Goal: Transaction & Acquisition: Purchase product/service

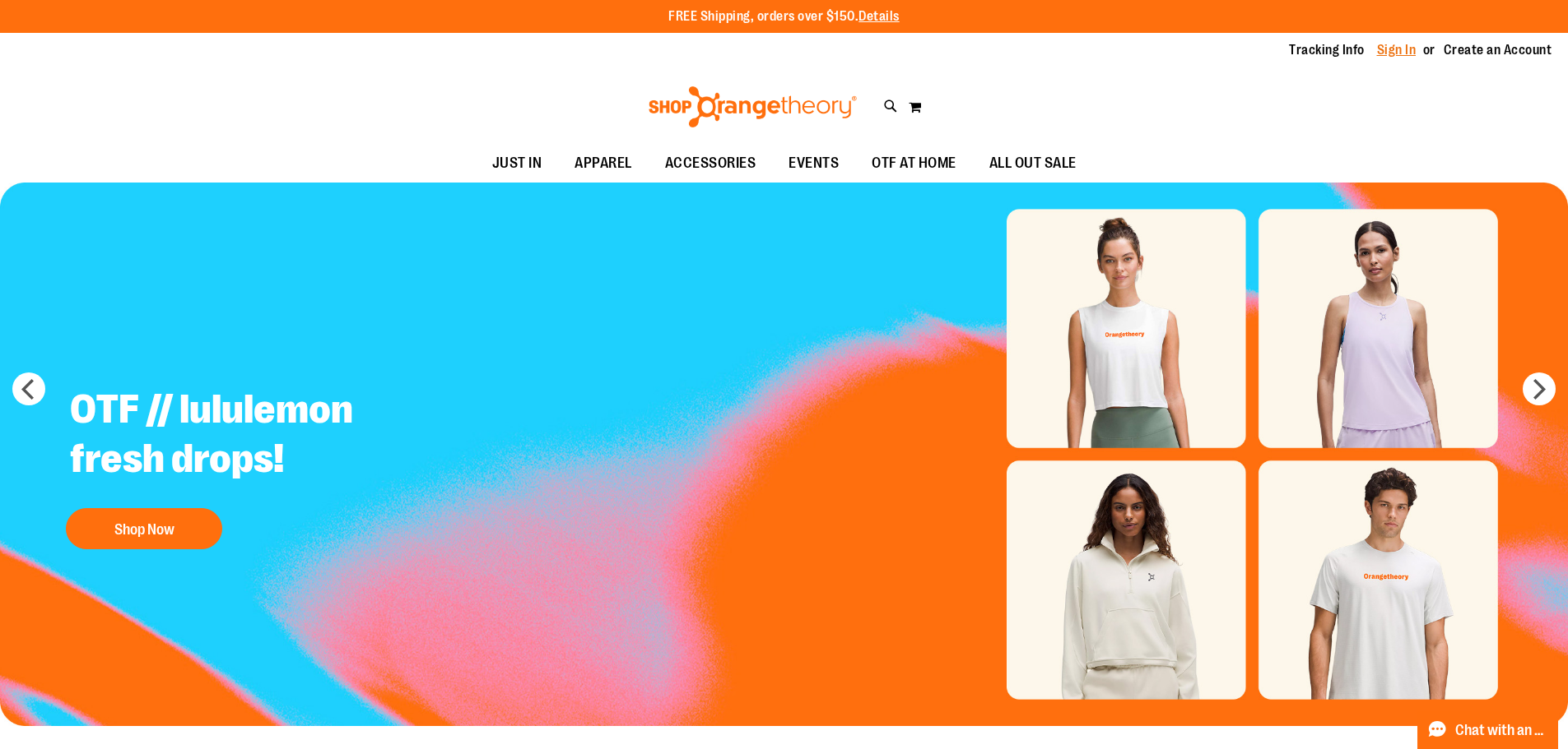
click at [1393, 51] on link "Sign In" at bounding box center [1396, 50] width 40 height 18
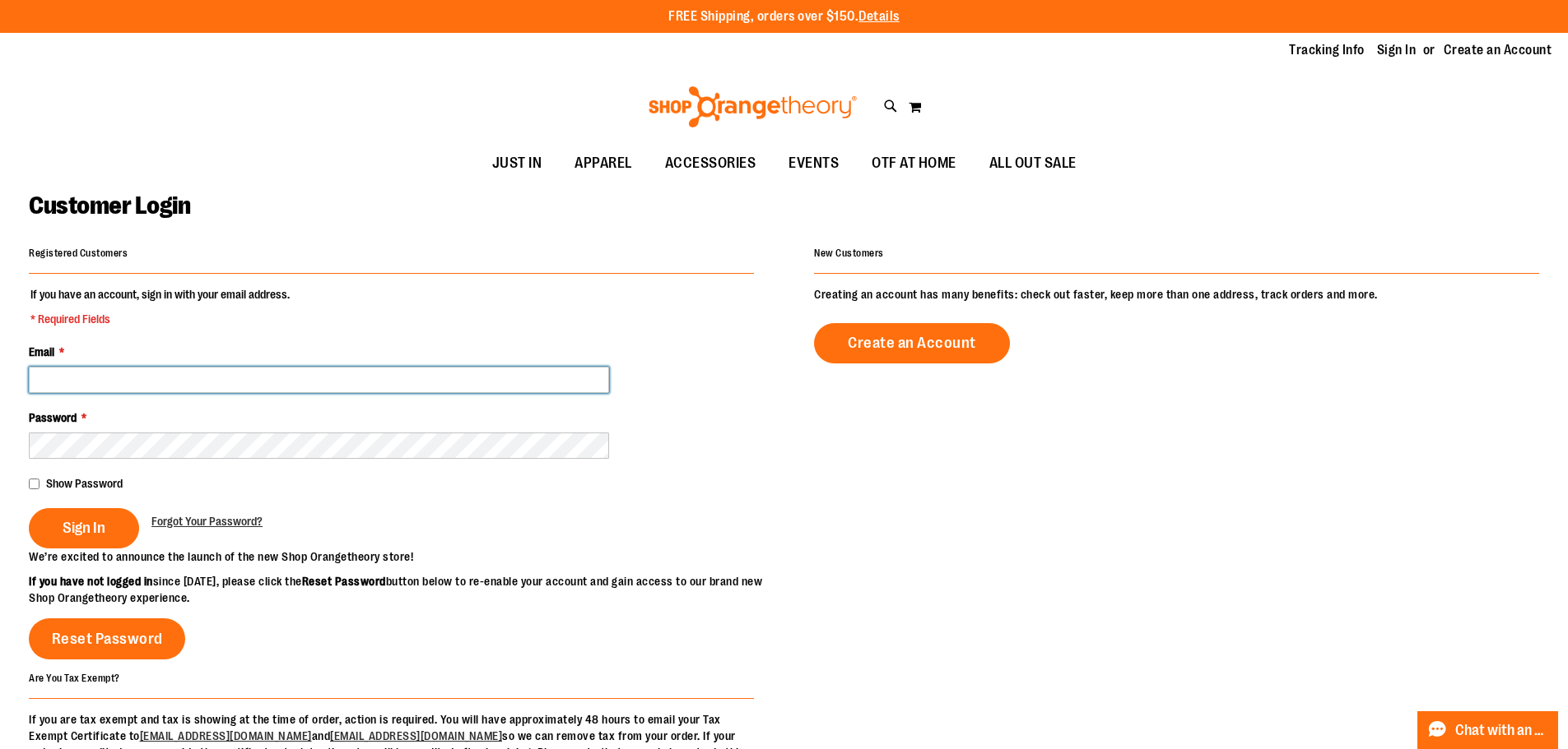
click at [63, 377] on input "Email *" at bounding box center [319, 380] width 580 height 26
type input "**********"
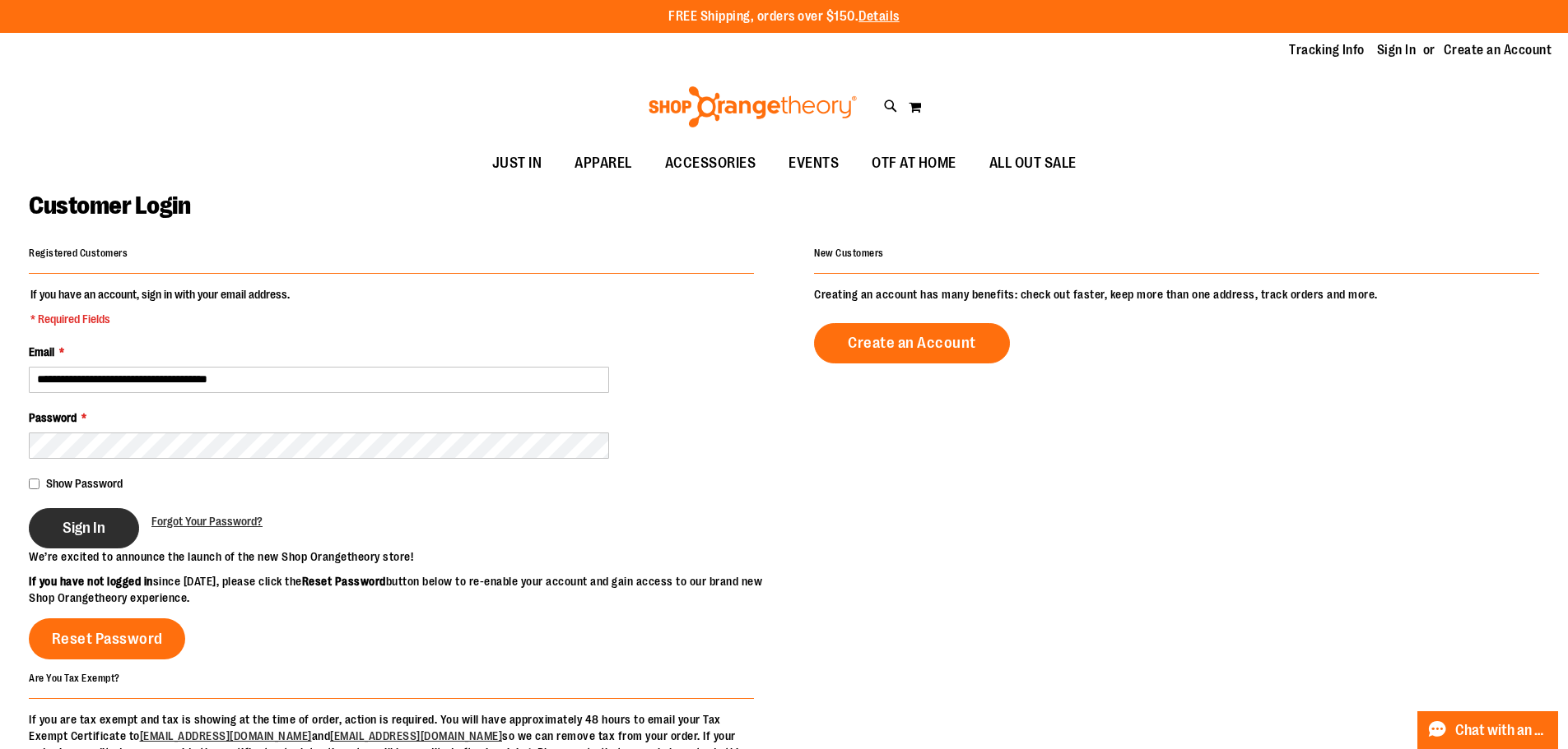
click at [66, 519] on span "Sign In" at bounding box center [84, 528] width 43 height 18
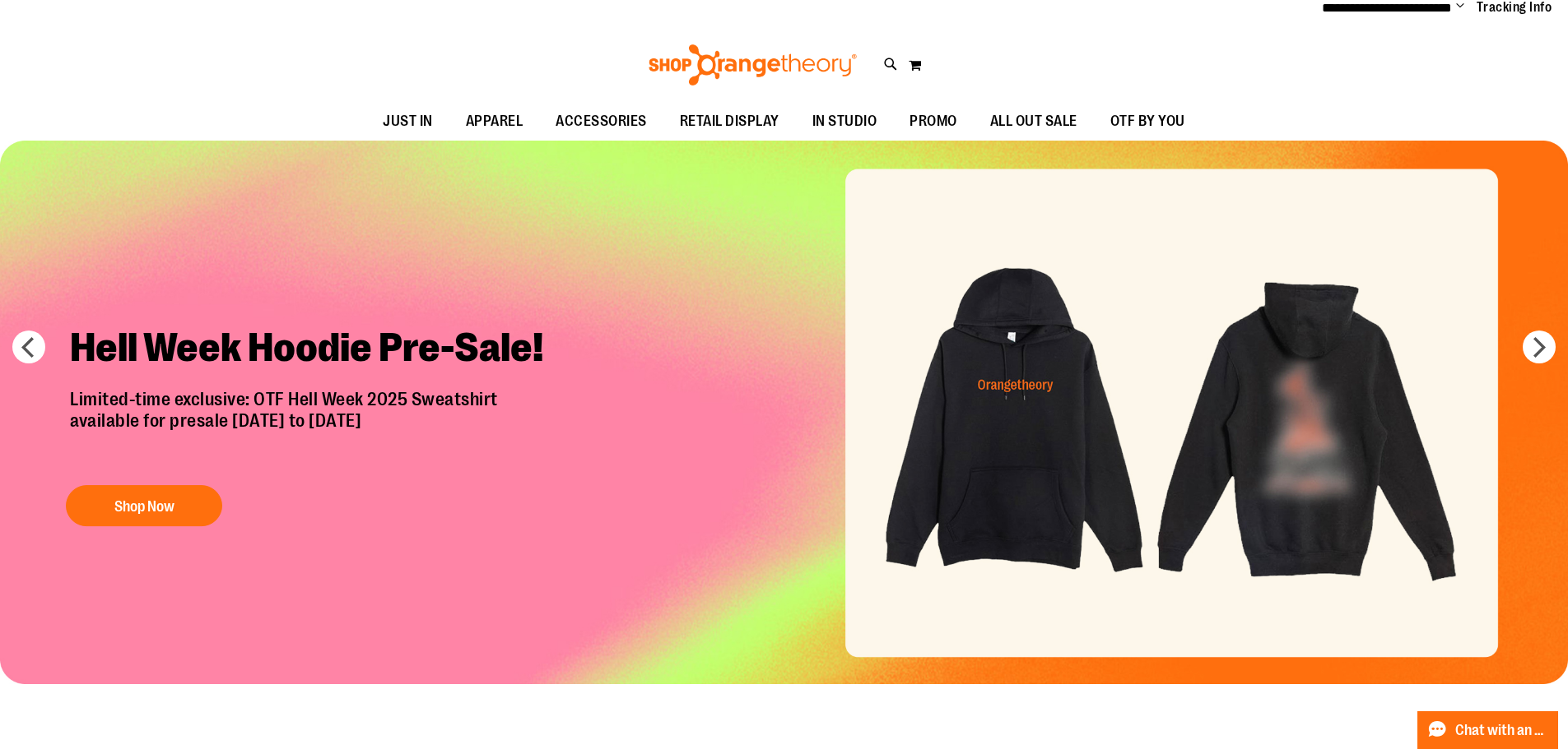
scroll to position [82, 0]
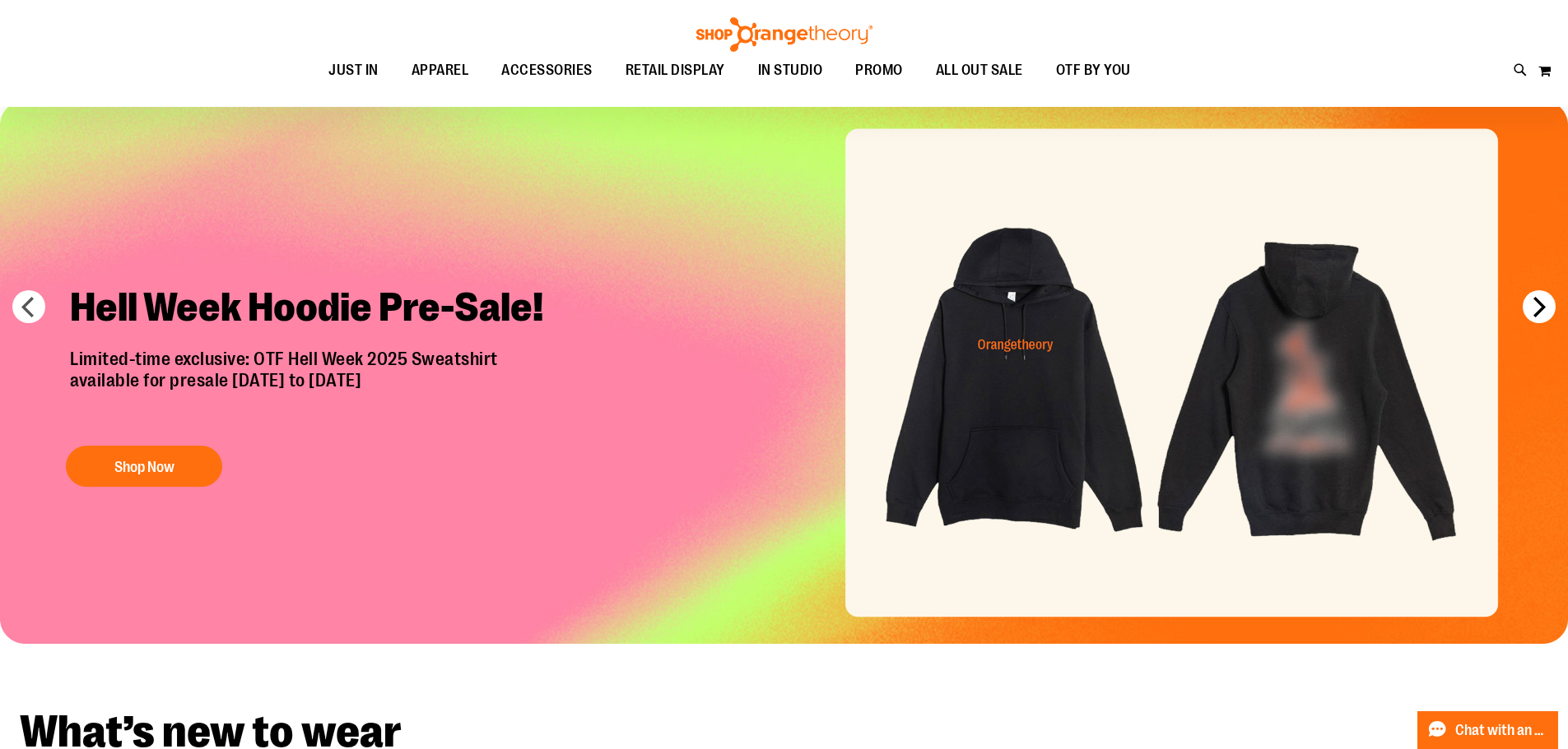
click at [1538, 307] on button "next" at bounding box center [1539, 307] width 33 height 33
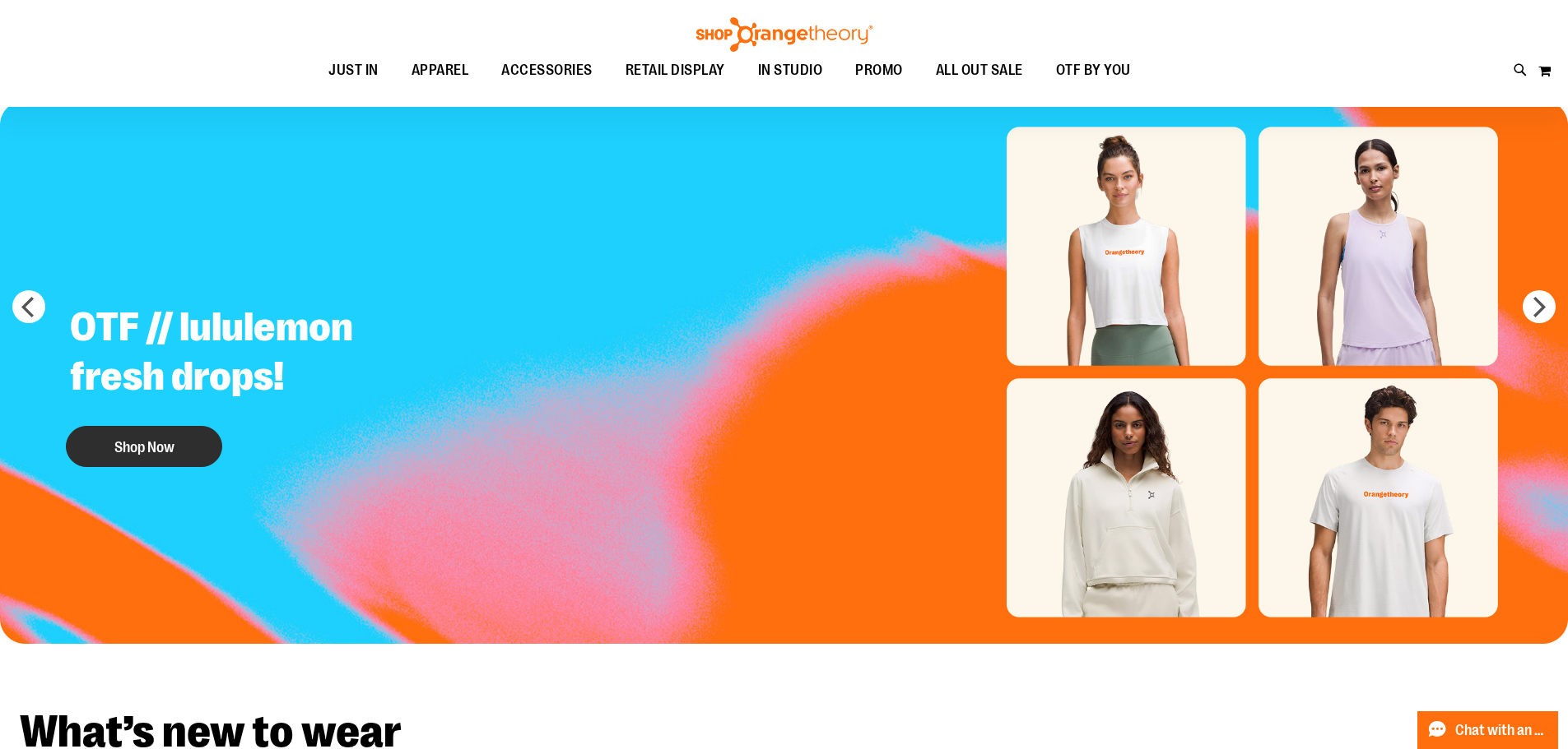
click at [121, 444] on button "Shop Now" at bounding box center [144, 447] width 157 height 41
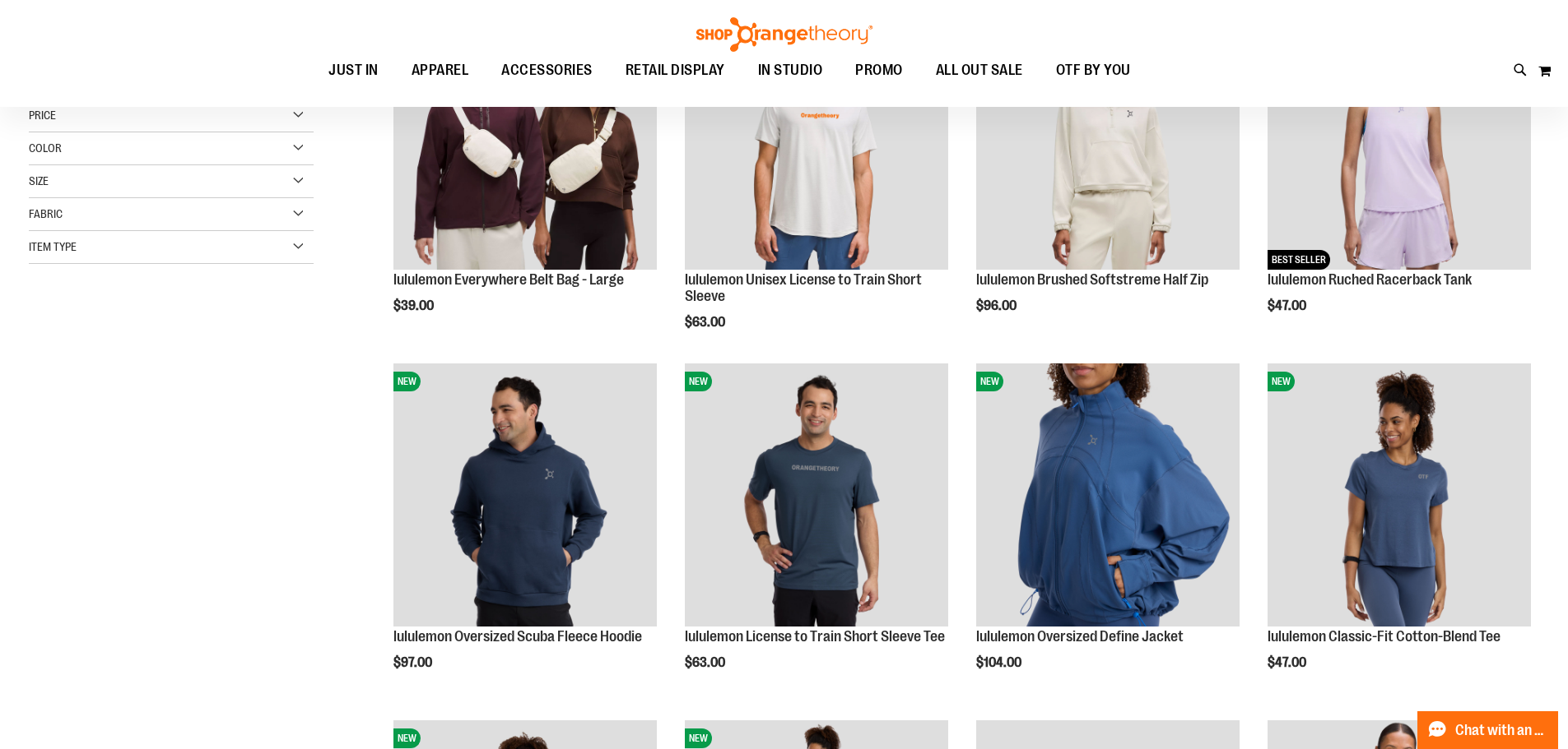
scroll to position [329, 0]
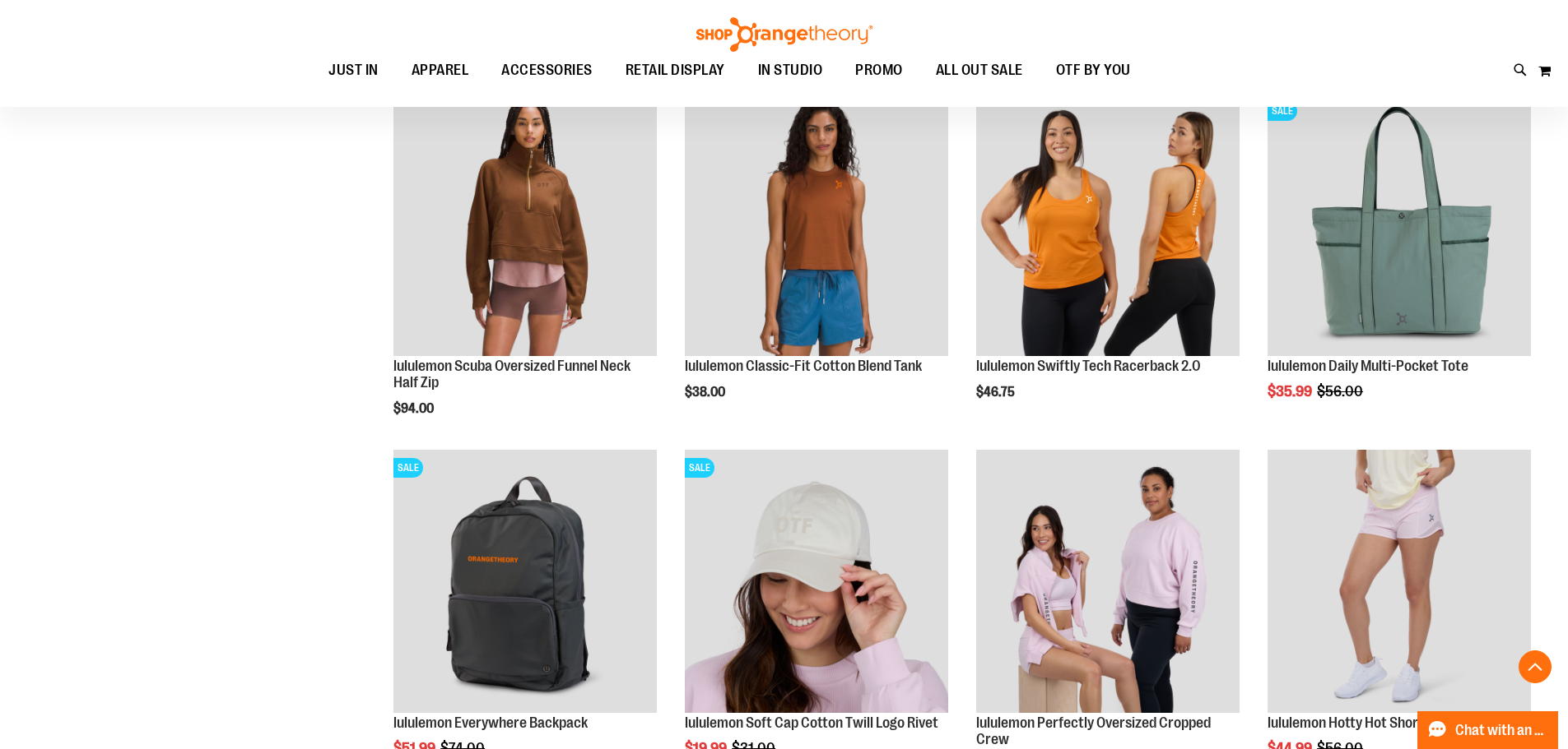
scroll to position [1315, 0]
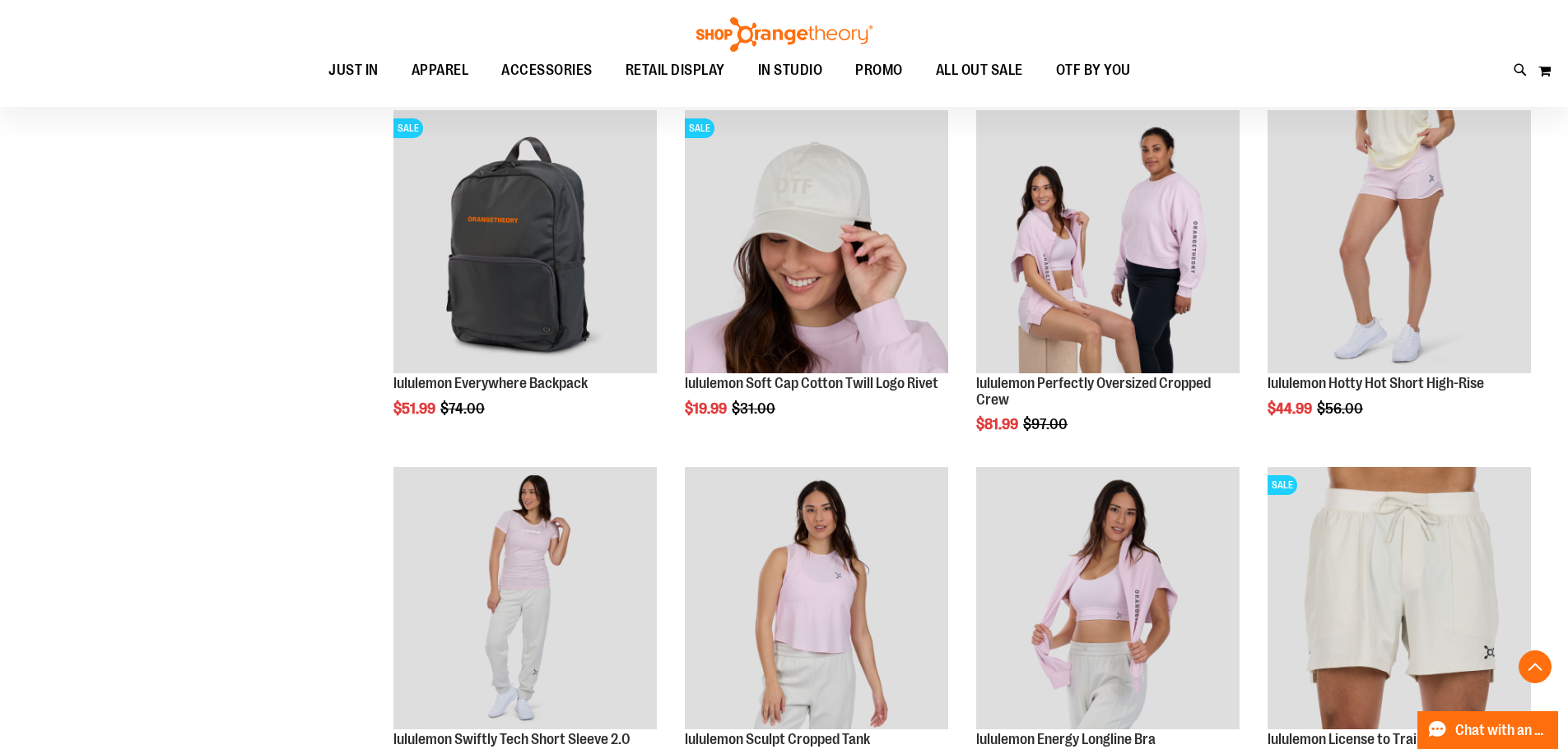
scroll to position [1891, 0]
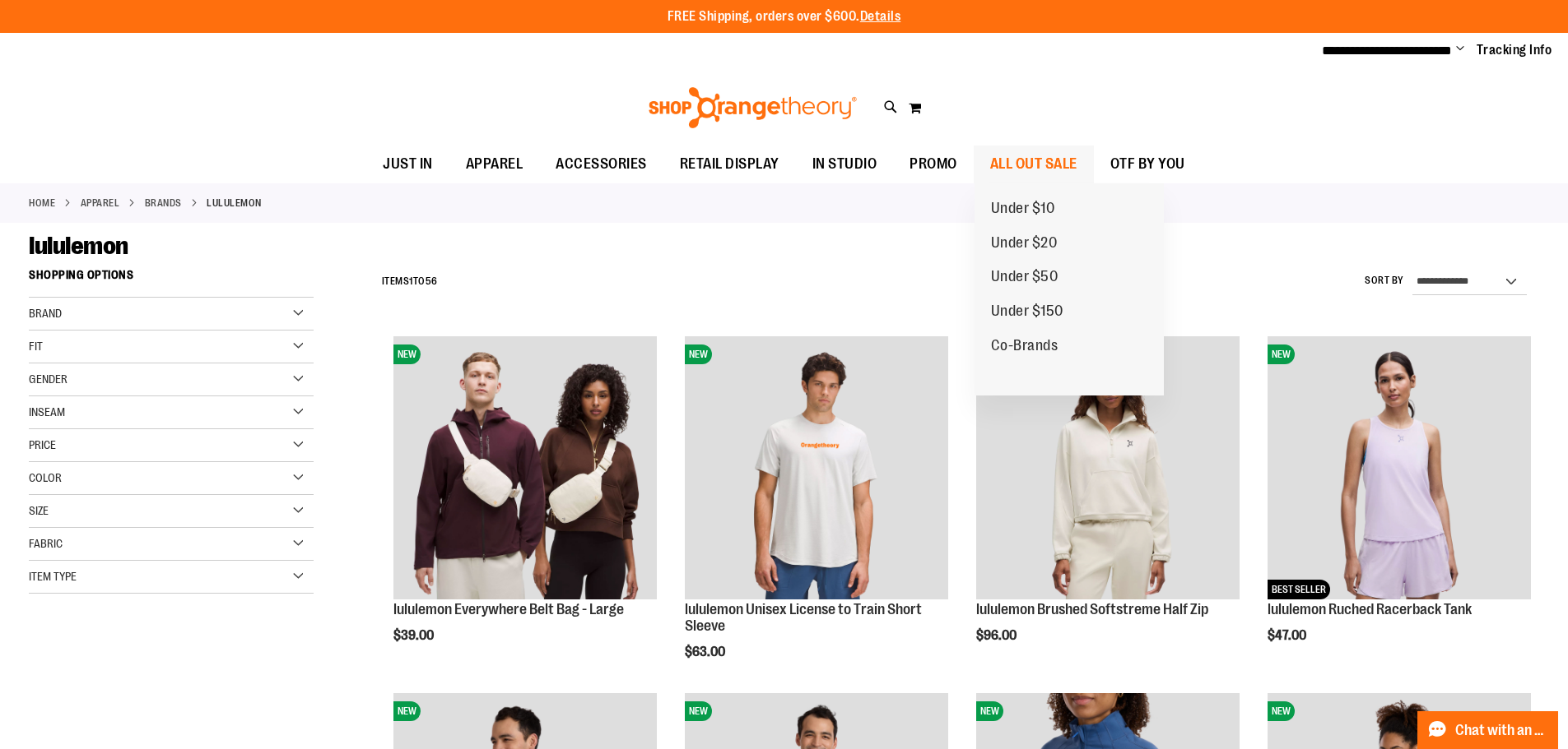
click at [1047, 153] on span "ALL OUT SALE" at bounding box center [1033, 164] width 87 height 37
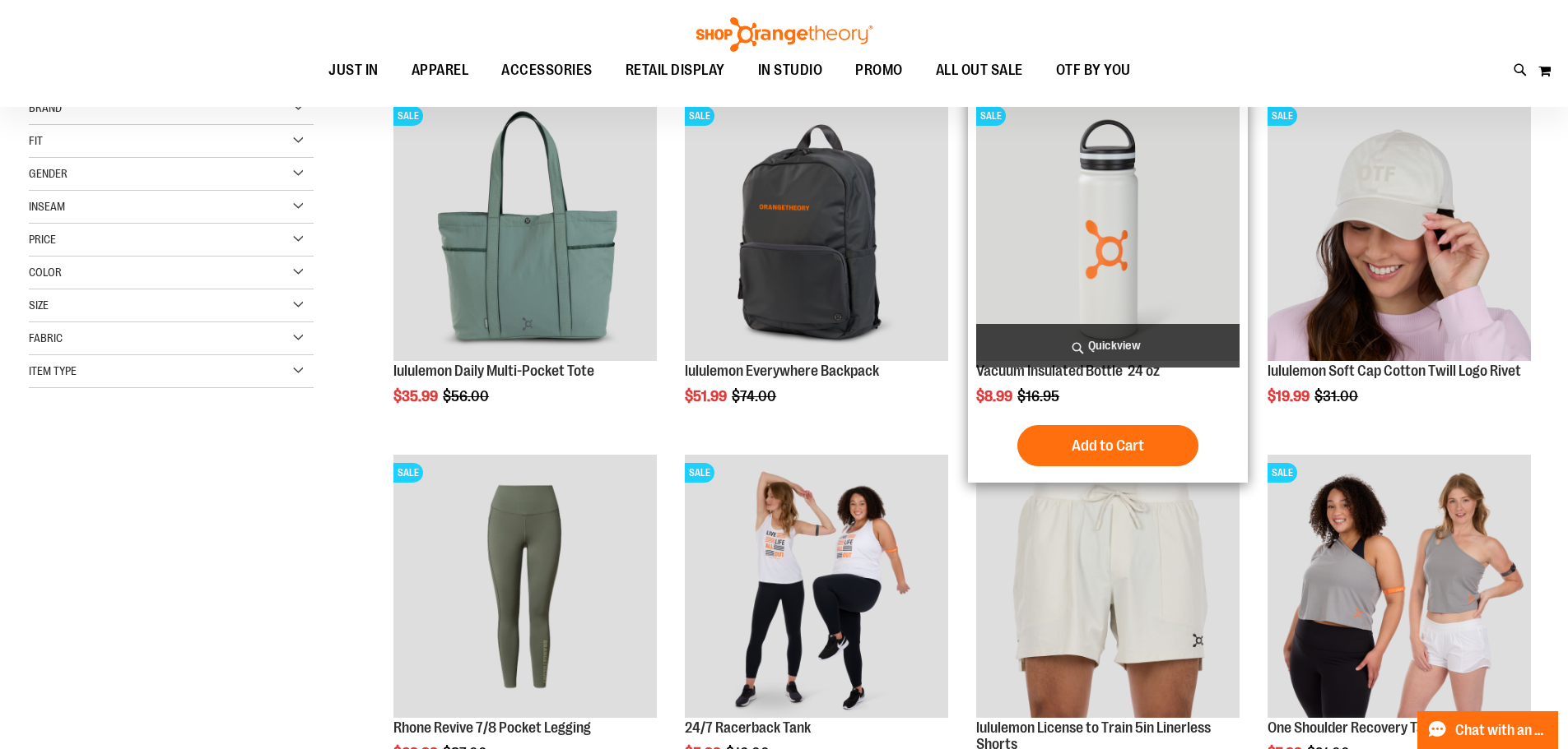
scroll to position [246, 0]
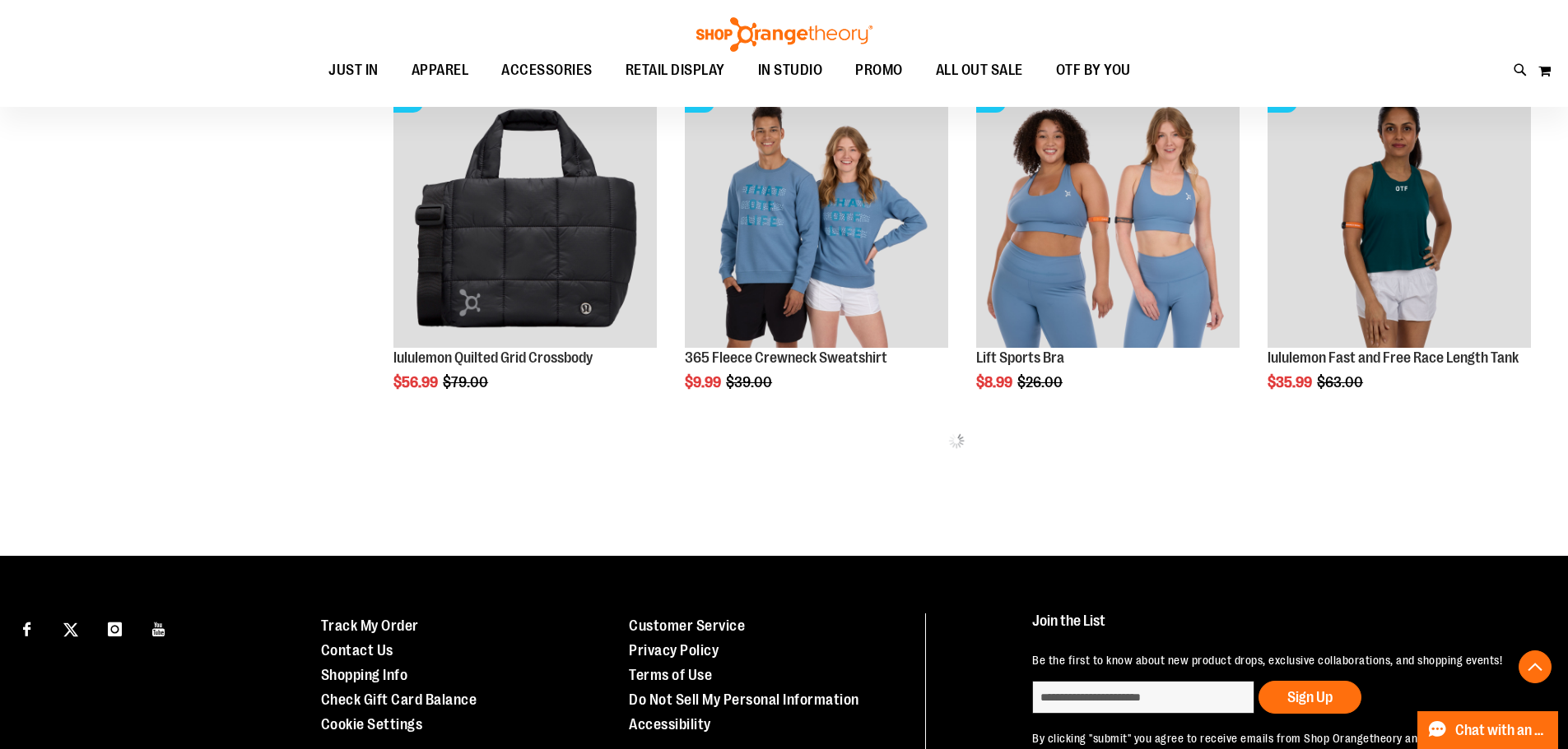
scroll to position [986, 0]
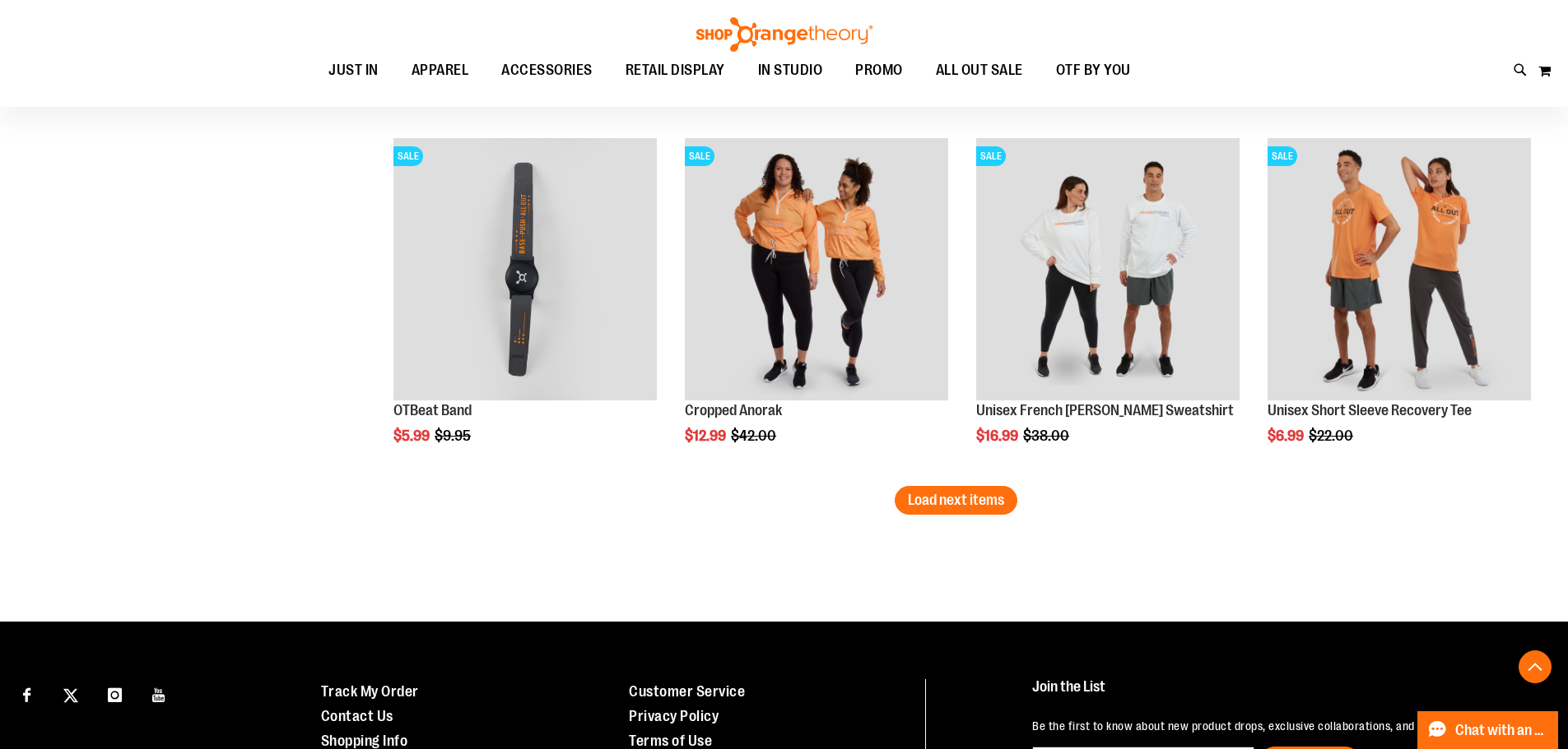
scroll to position [3124, 0]
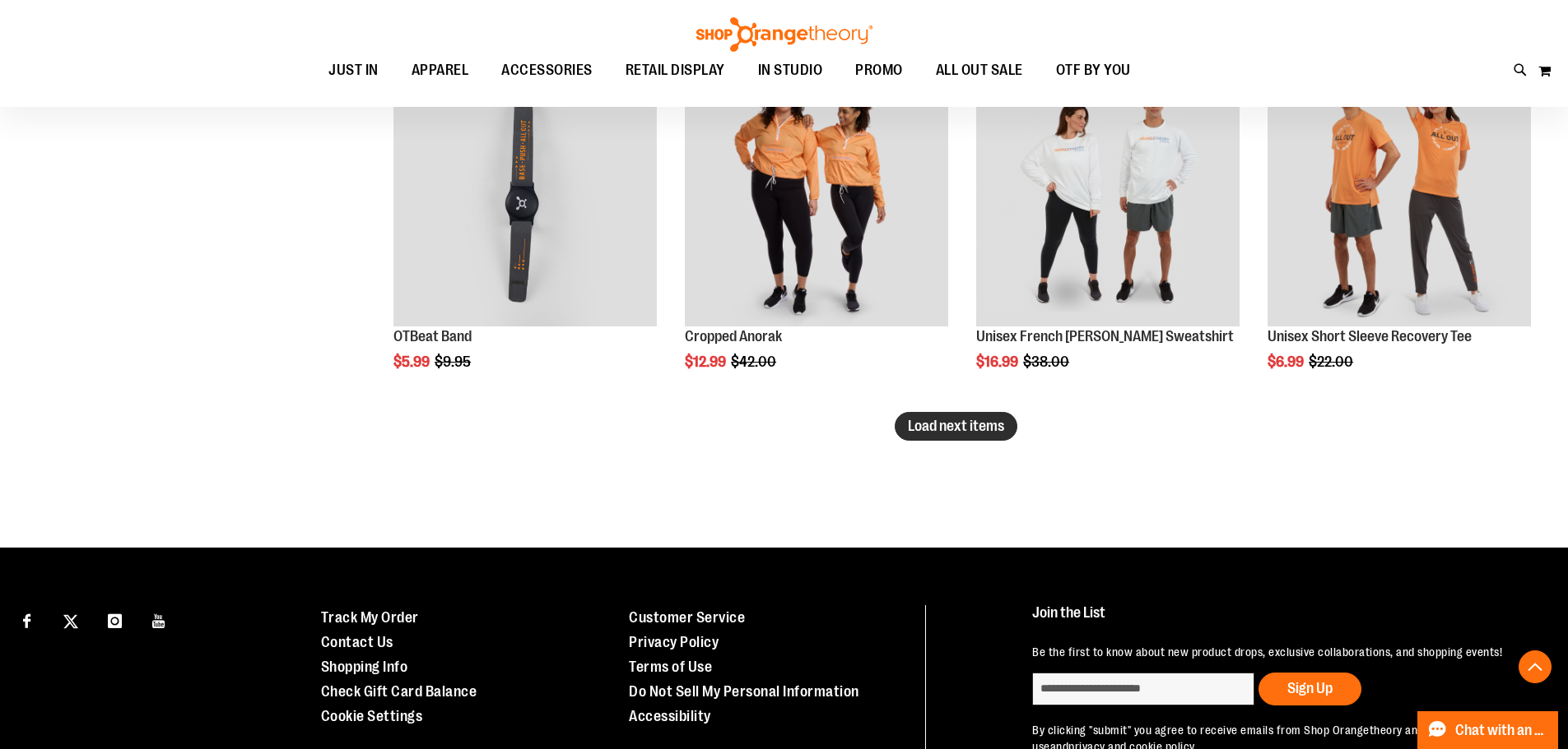
click at [941, 426] on span "Load next items" at bounding box center [956, 426] width 96 height 17
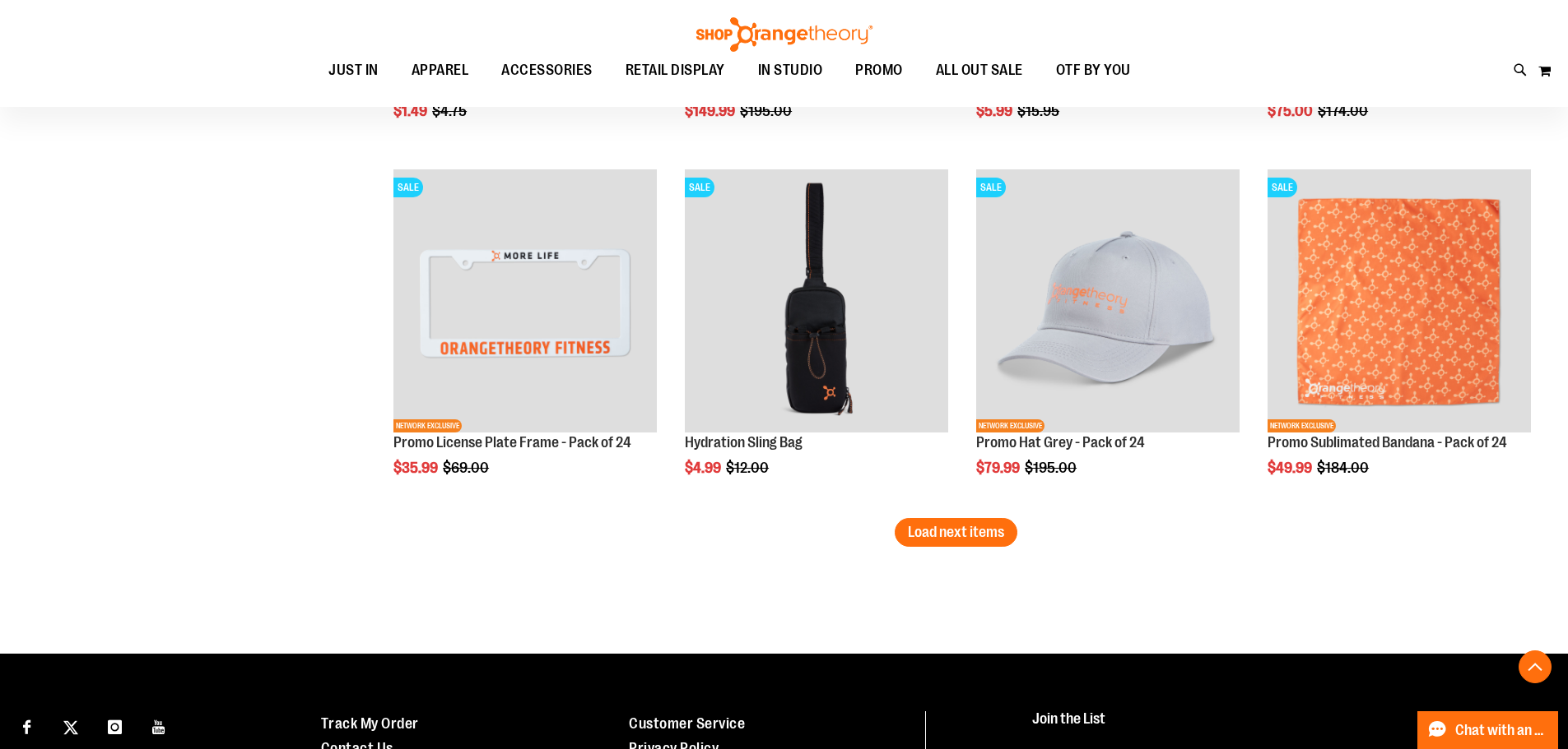
scroll to position [4111, 0]
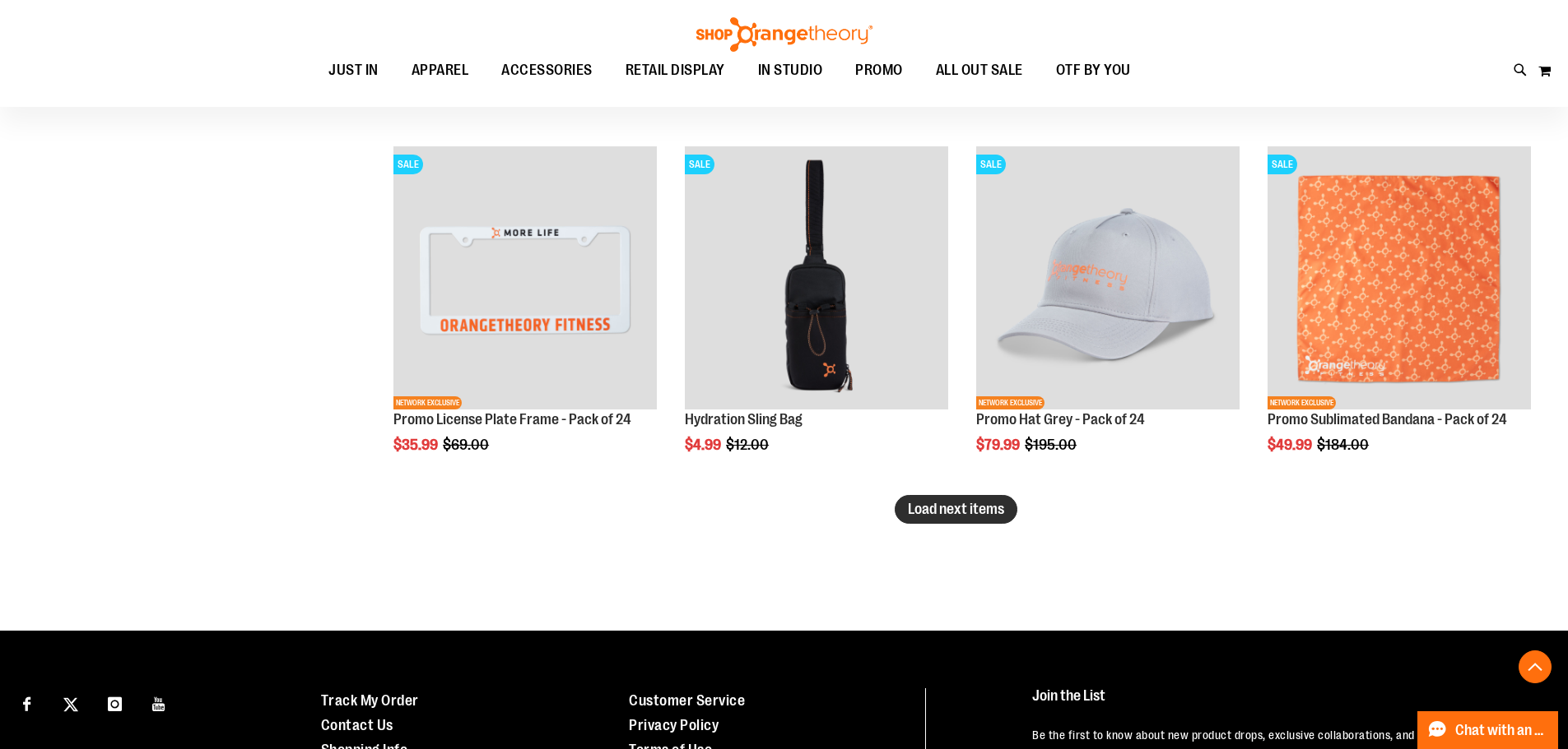
click at [956, 511] on span "Load next items" at bounding box center [956, 509] width 96 height 17
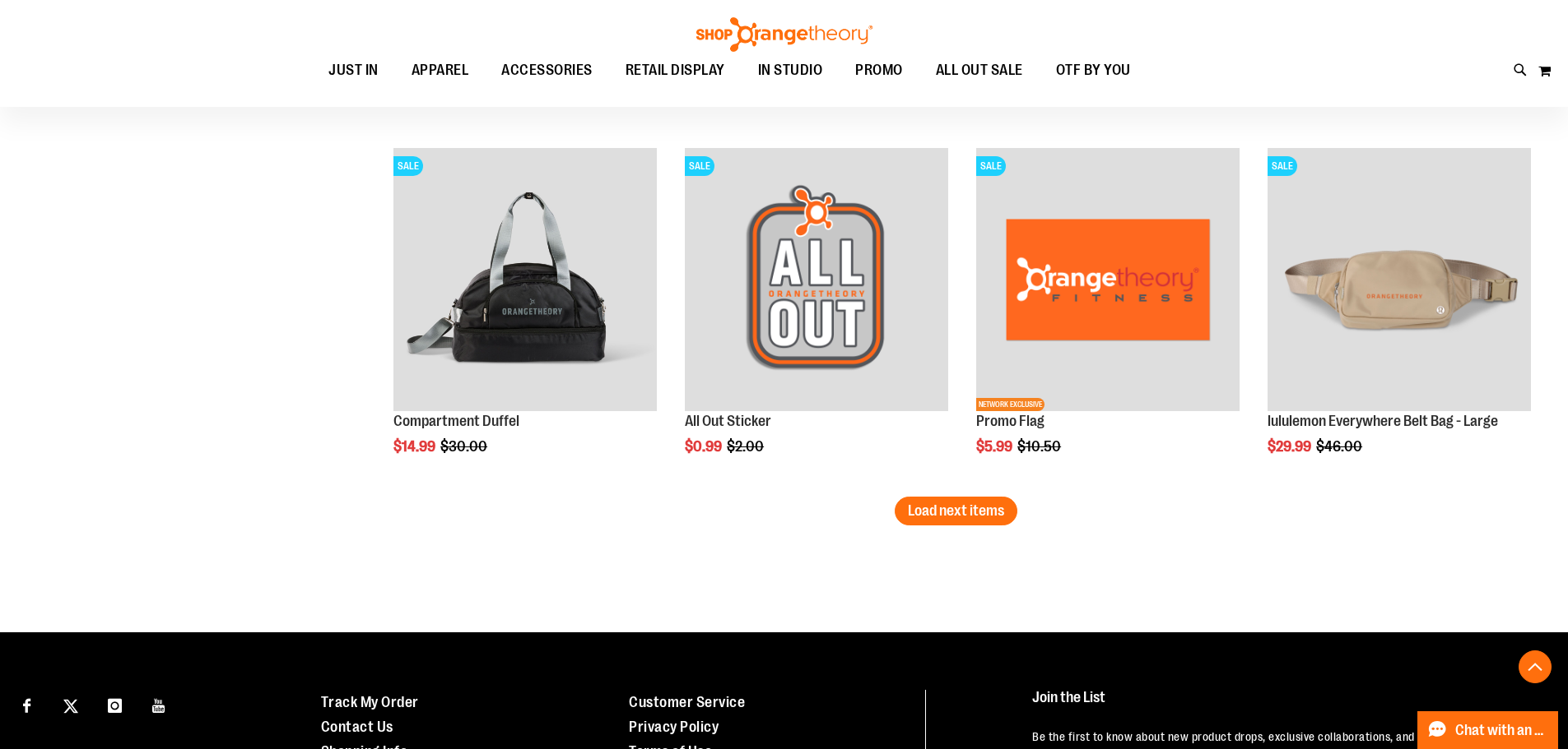
scroll to position [5180, 0]
click at [962, 517] on span "Load next items" at bounding box center [956, 509] width 96 height 17
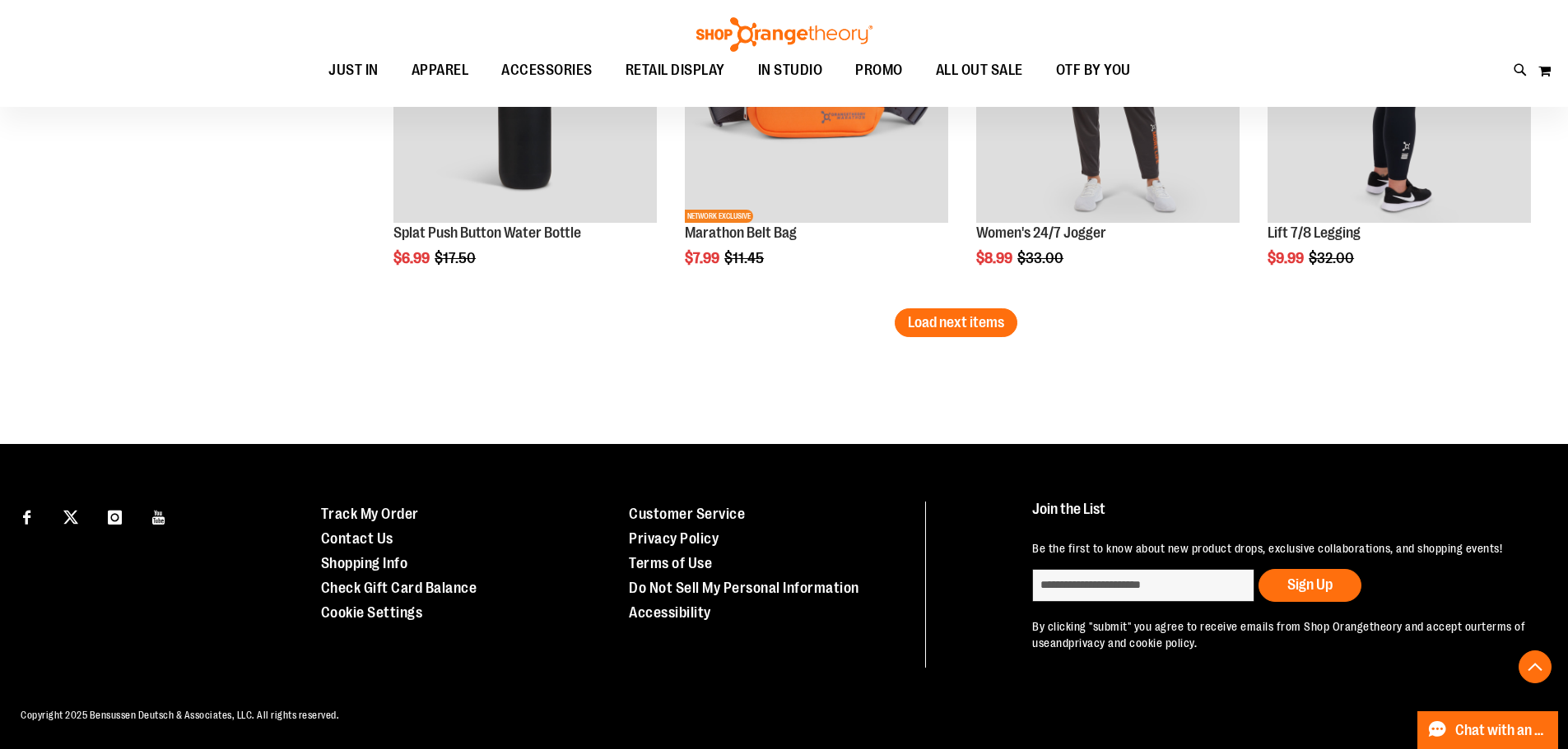
scroll to position [6439, 0]
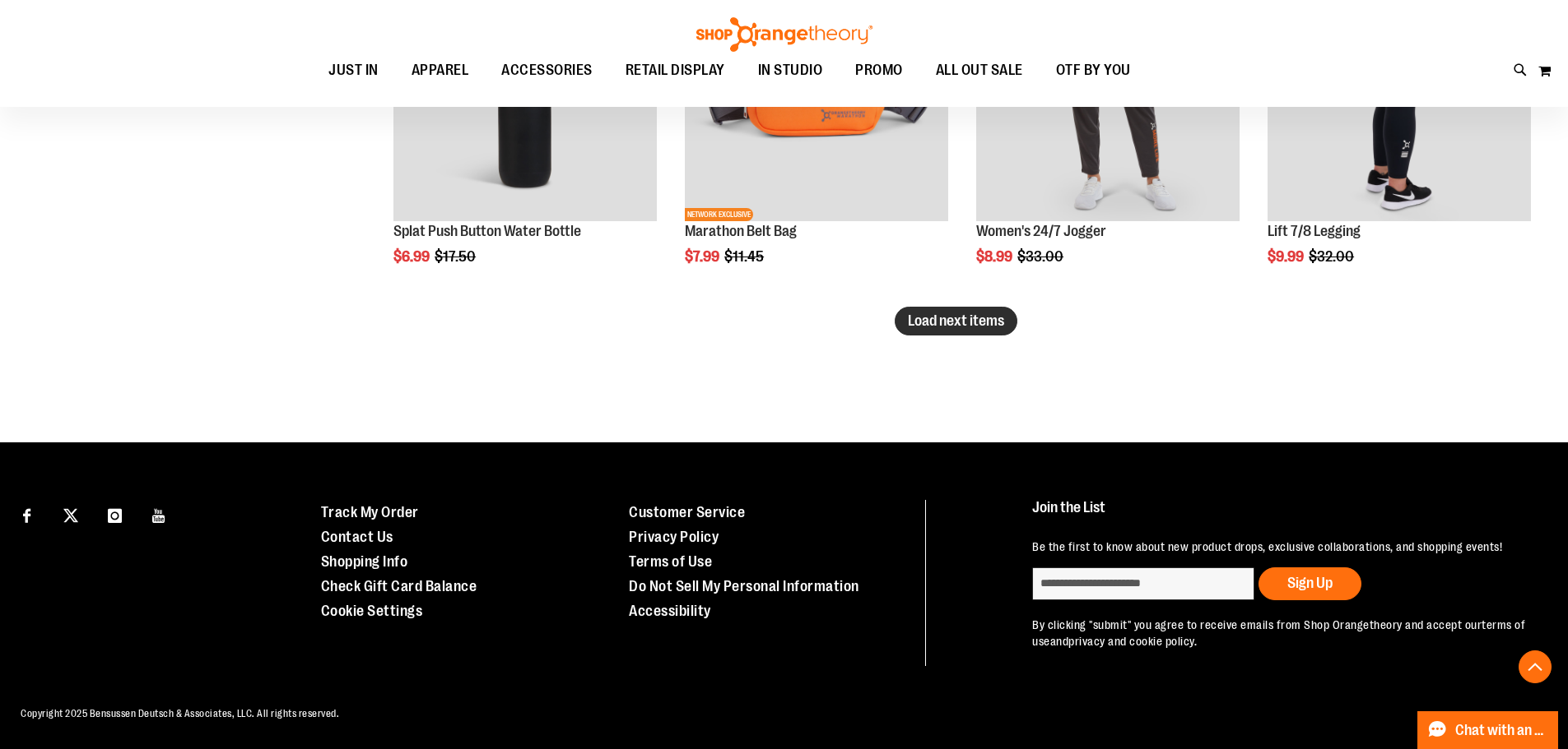
click at [940, 321] on span "Load next items" at bounding box center [956, 321] width 96 height 17
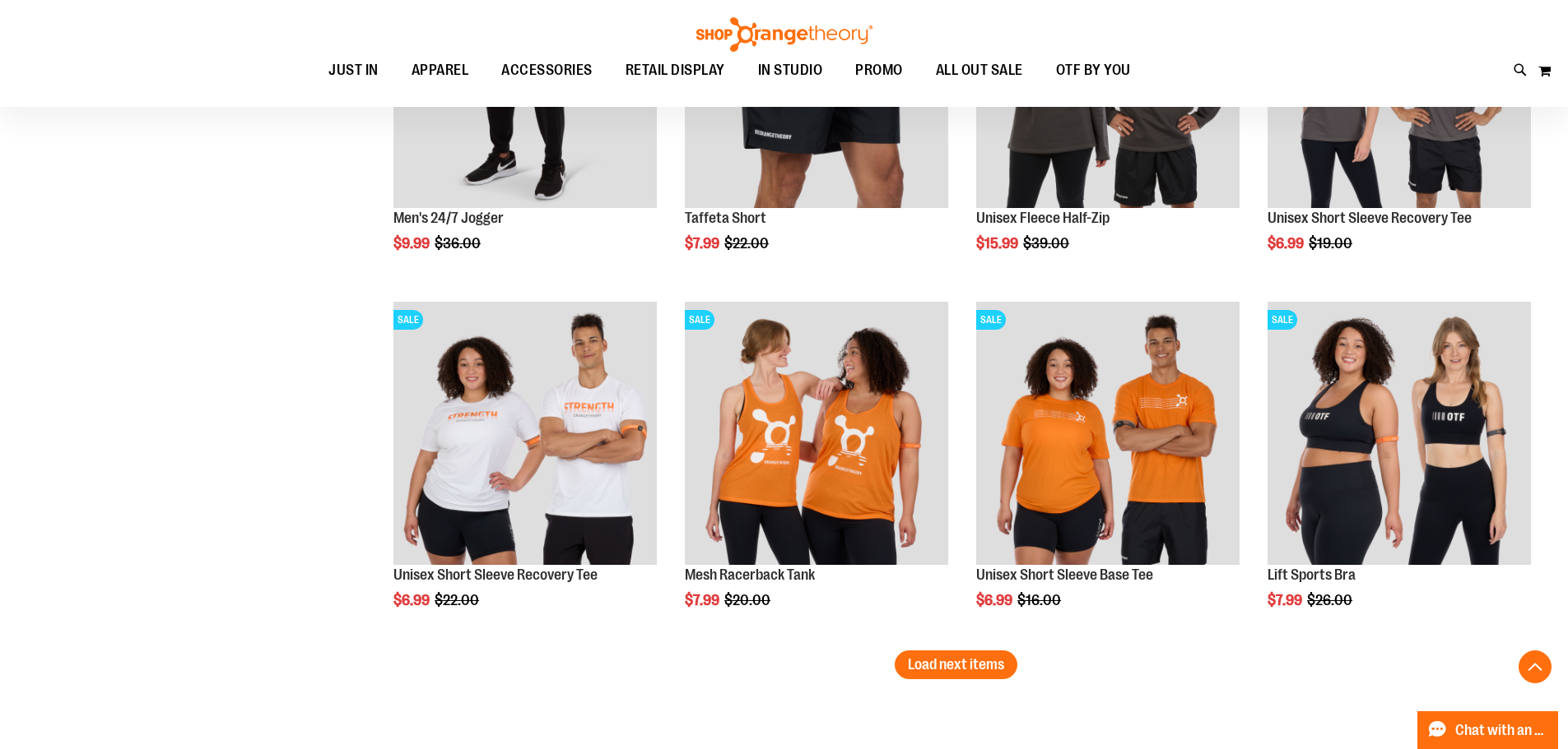
scroll to position [7167, 0]
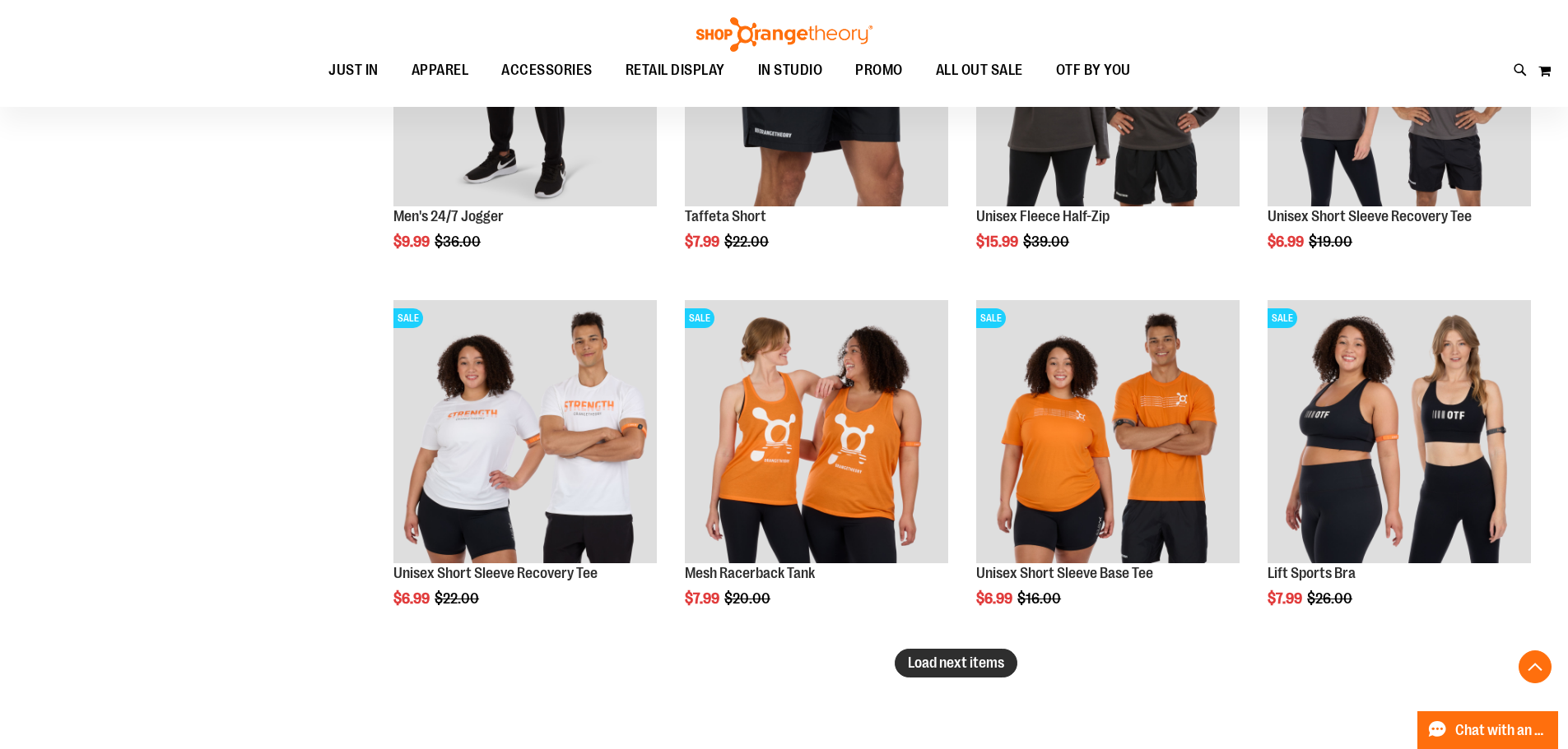
click at [928, 664] on span "Load next items" at bounding box center [956, 663] width 96 height 17
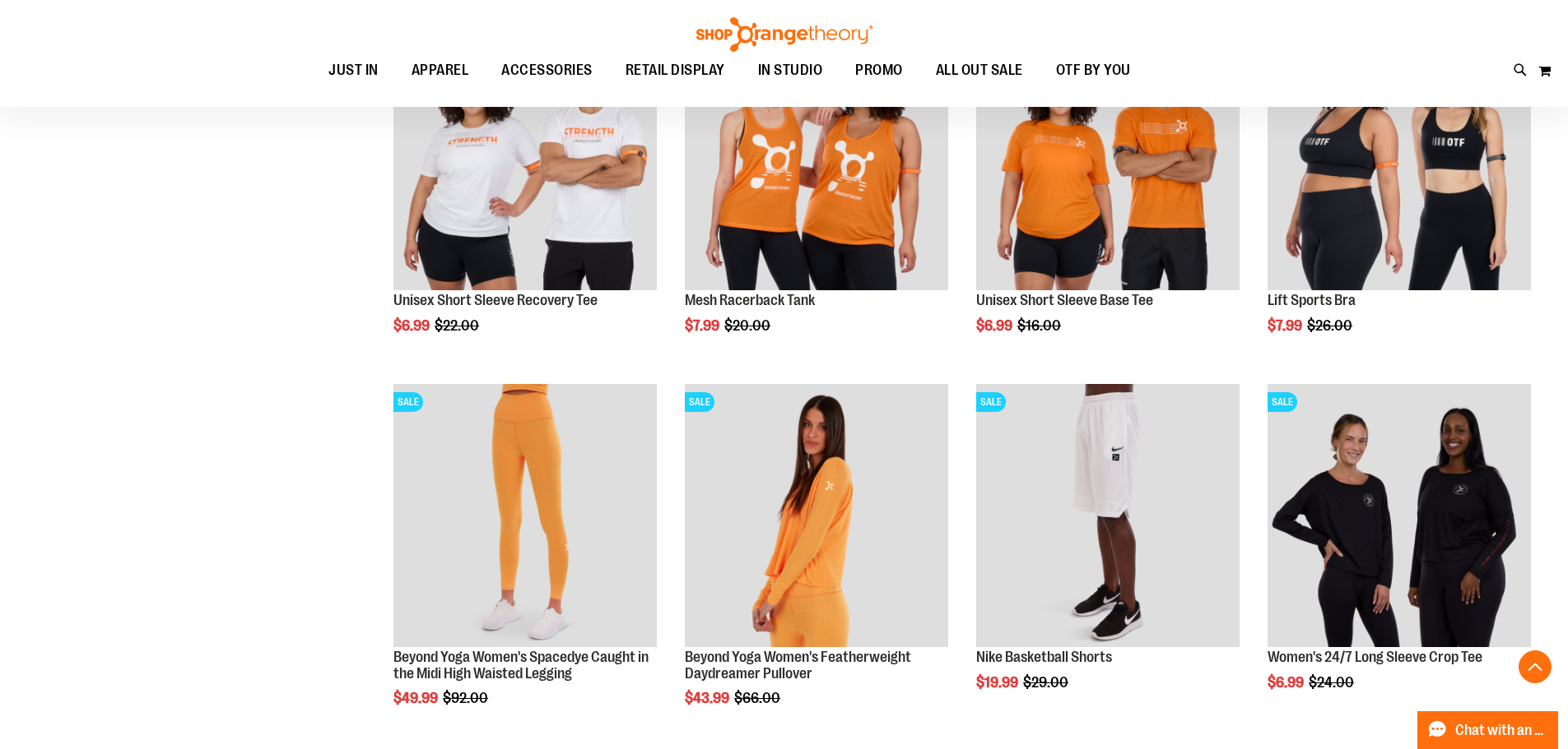
scroll to position [7413, 0]
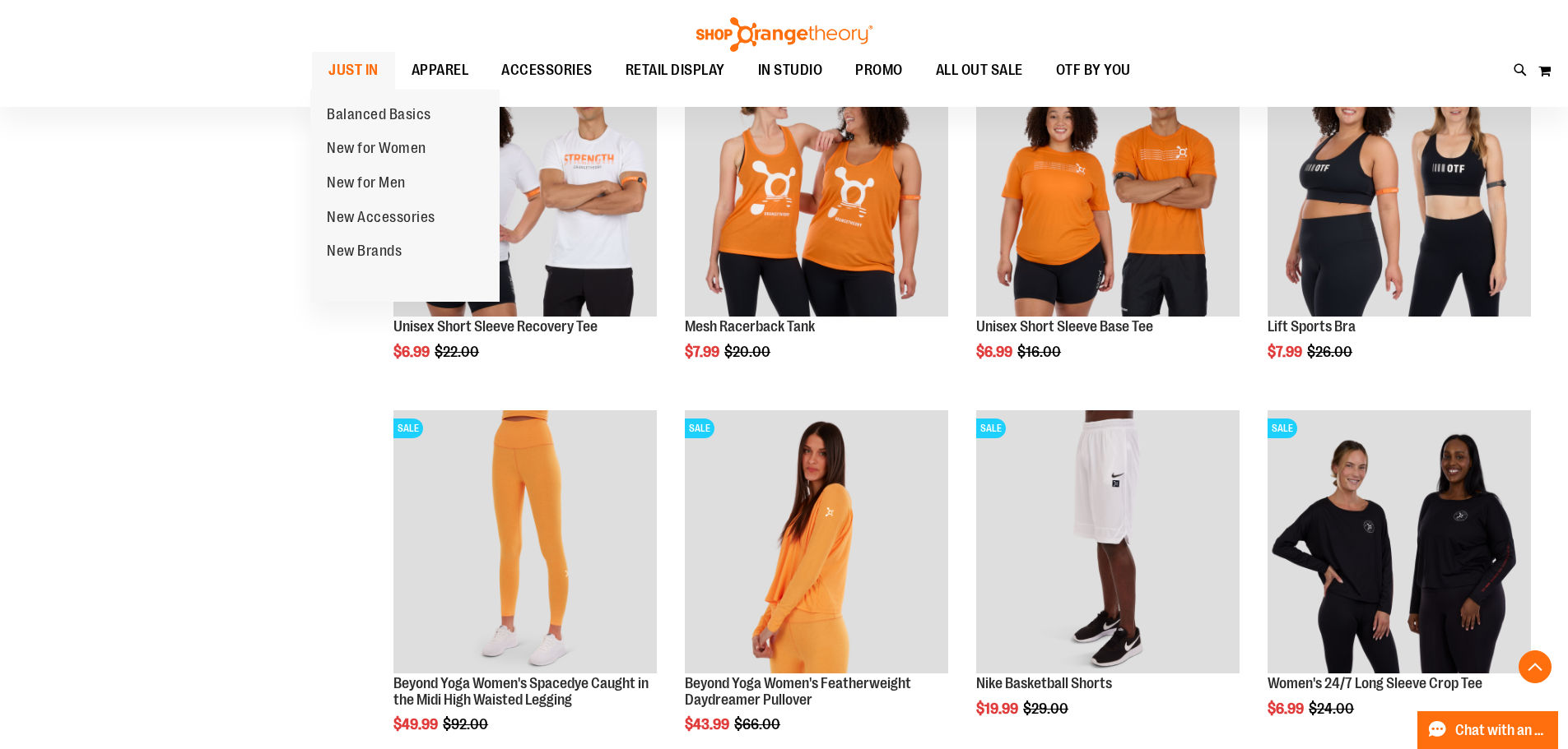
click at [343, 71] on span "JUST IN" at bounding box center [354, 70] width 51 height 37
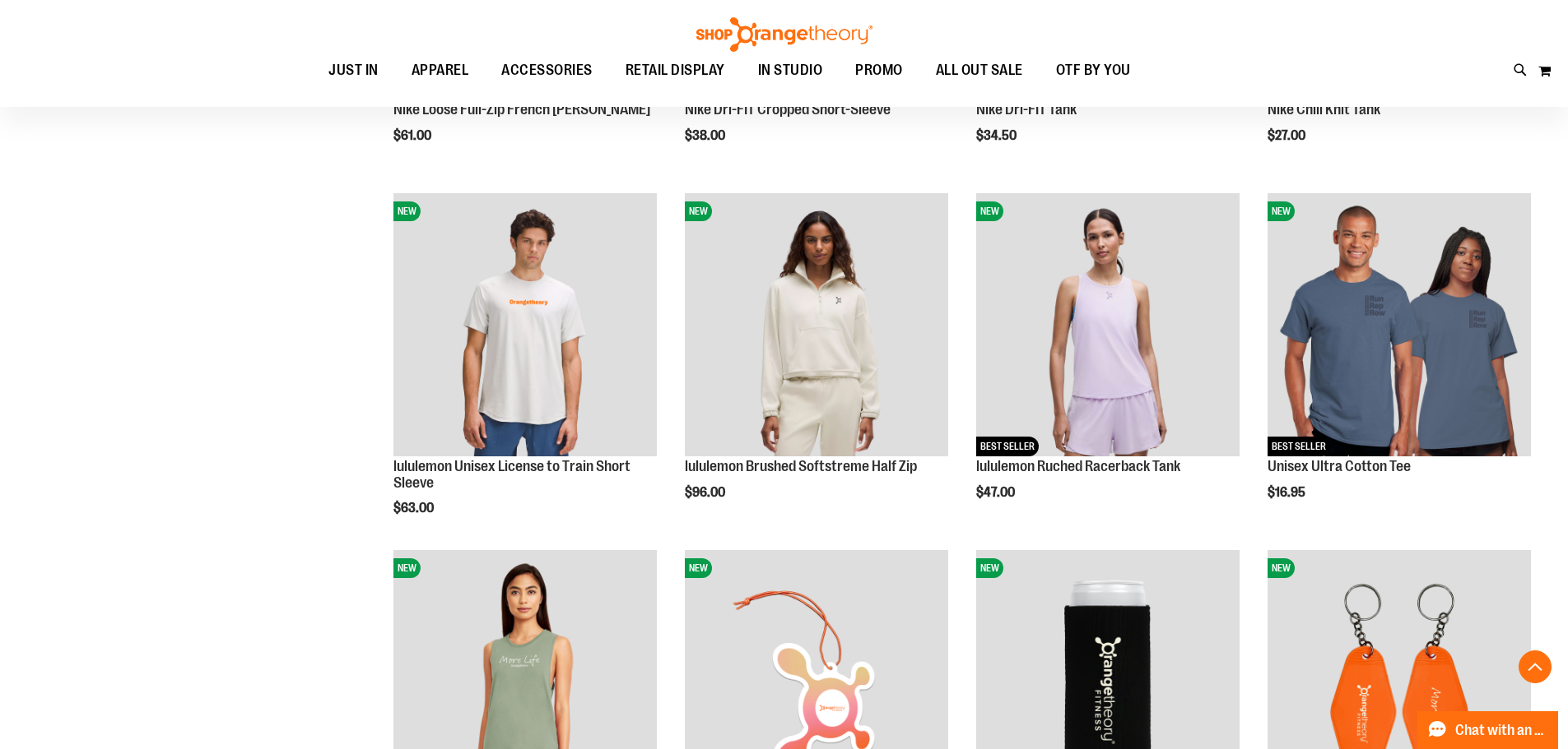
scroll to position [1571, 0]
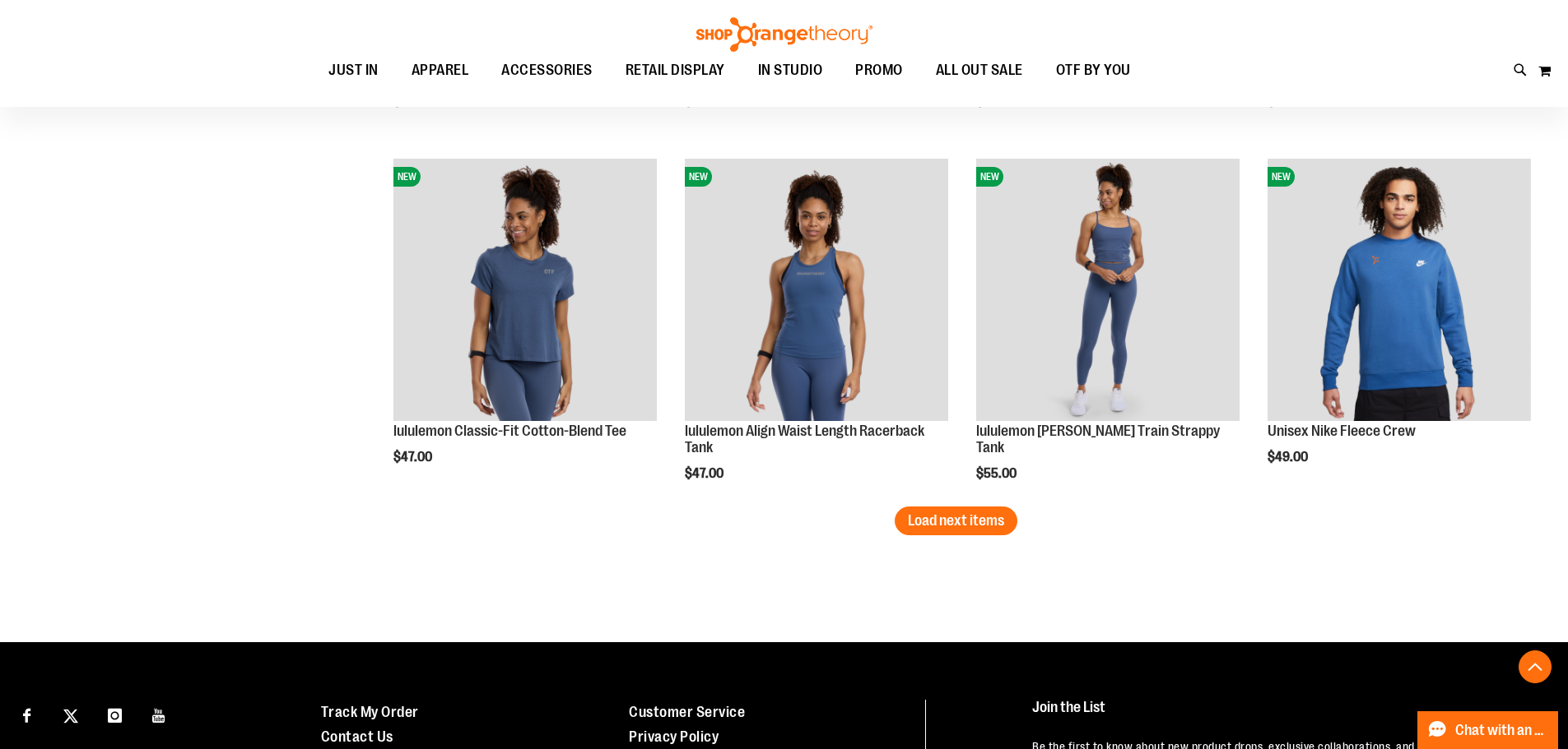
scroll to position [3216, 0]
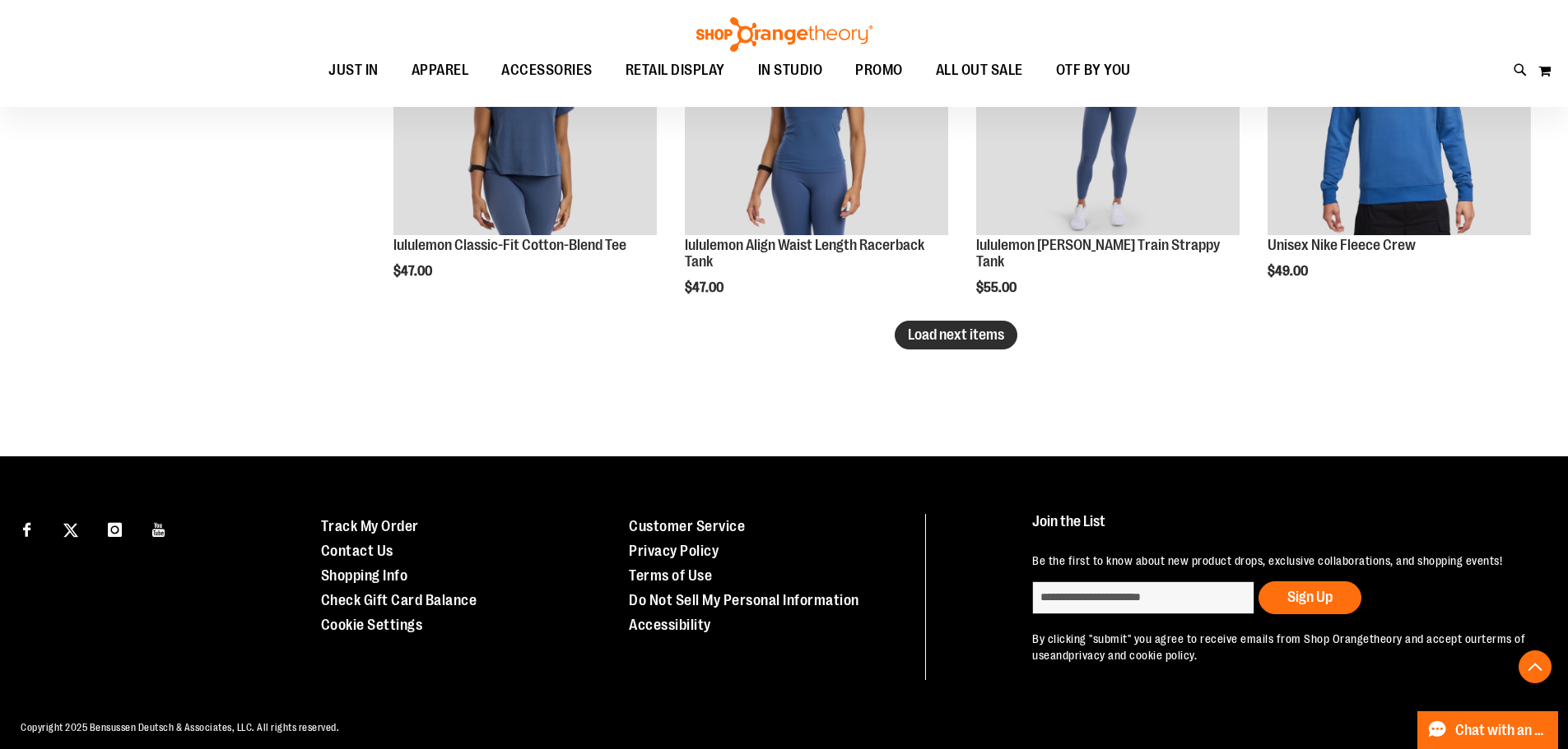
click at [954, 325] on button "Load next items" at bounding box center [956, 335] width 122 height 29
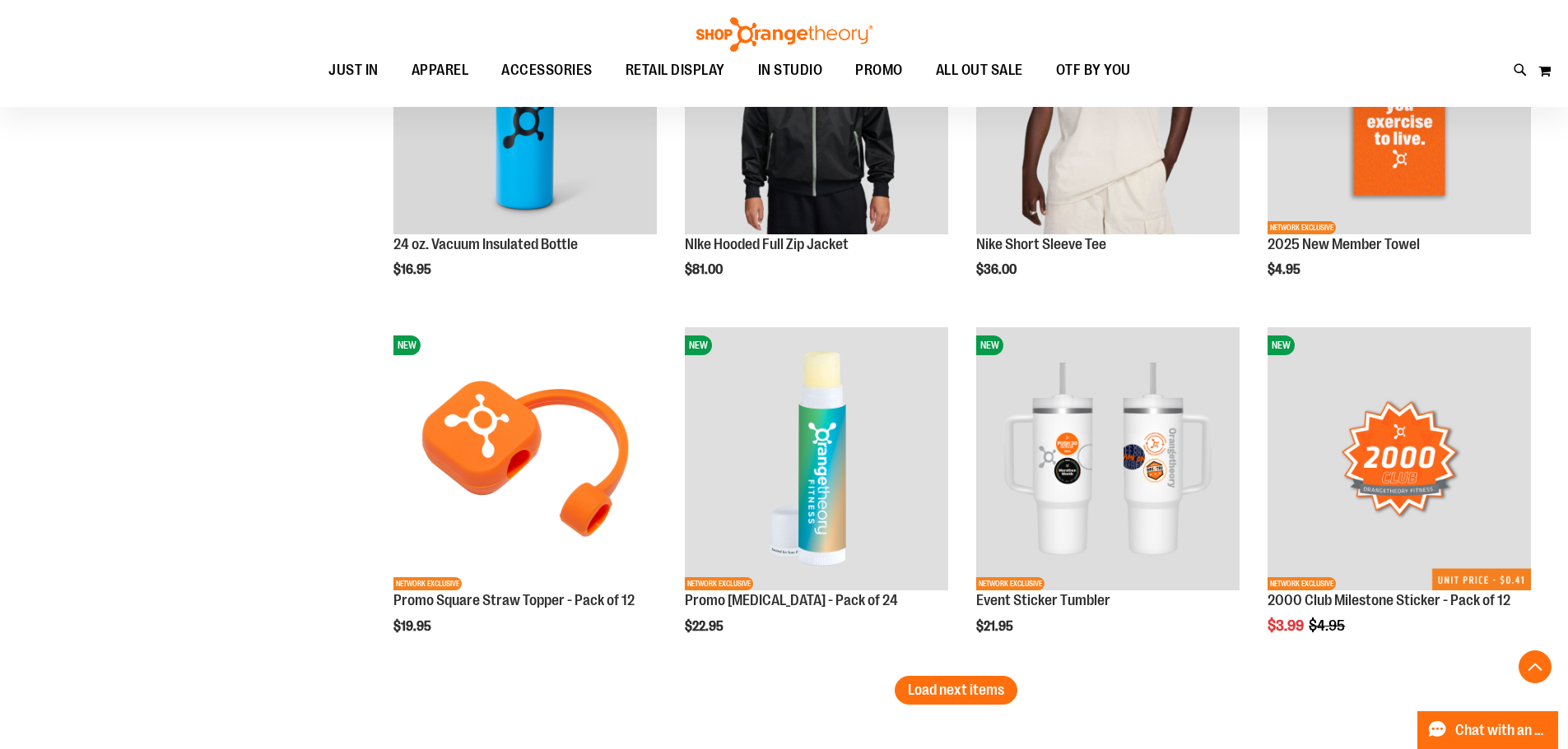
scroll to position [3956, 0]
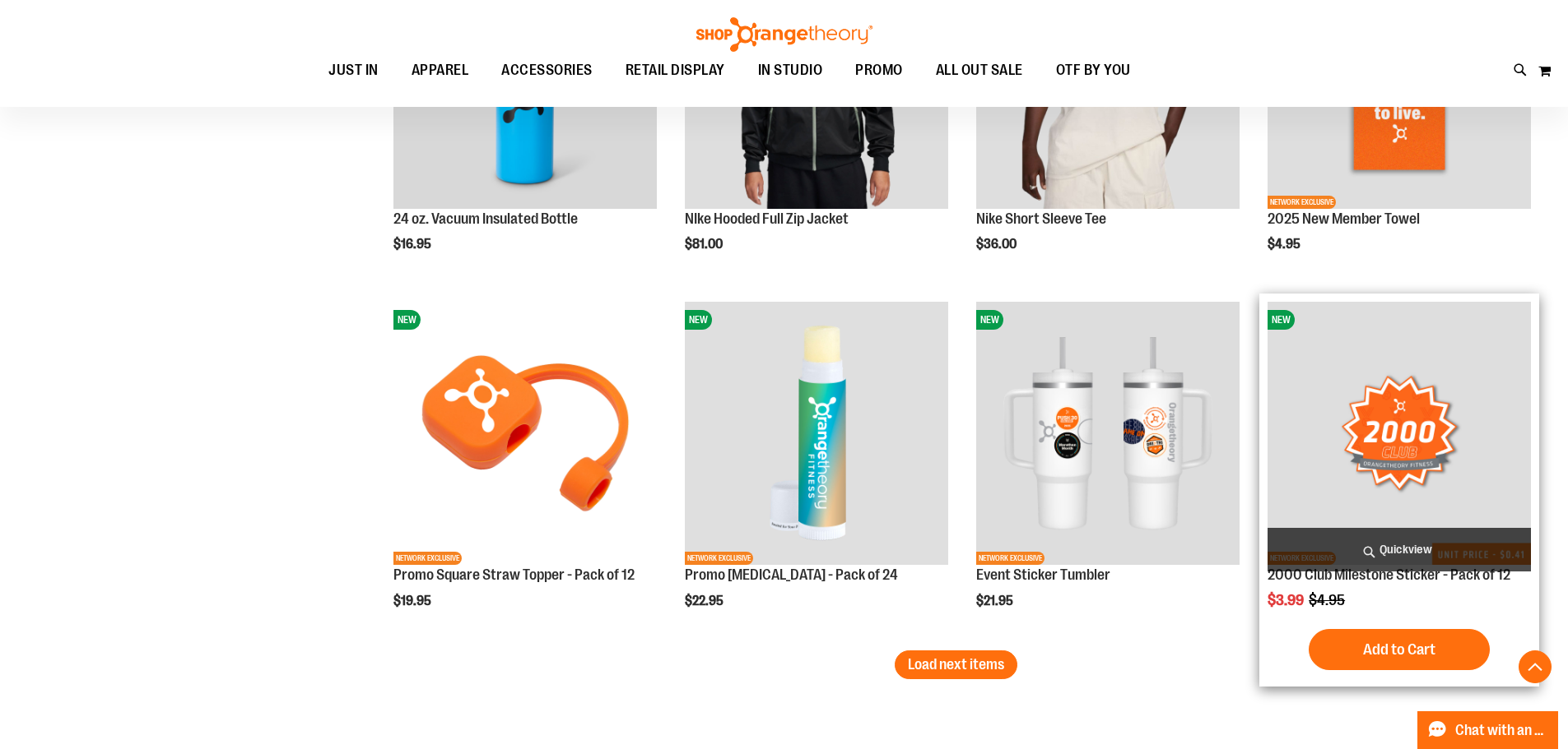
click at [1393, 459] on img "product" at bounding box center [1399, 433] width 263 height 263
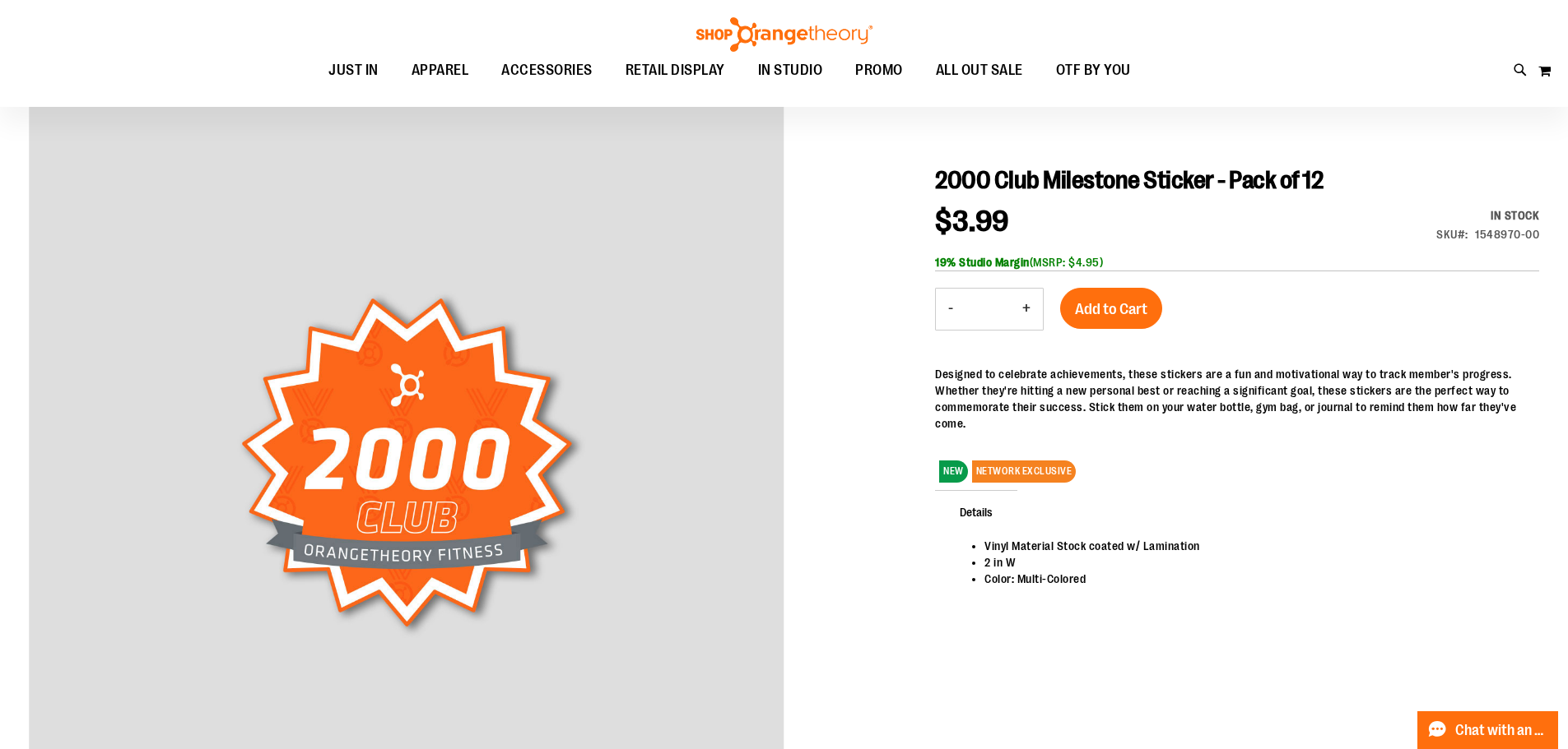
scroll to position [83, 0]
